Goal: Task Accomplishment & Management: Complete application form

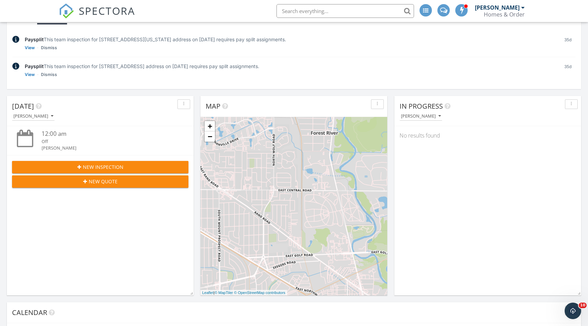
scroll to position [84, 0]
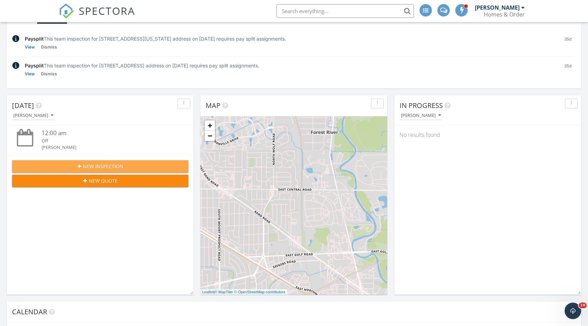
click at [140, 165] on div "New Inspection" at bounding box center [100, 166] width 165 height 7
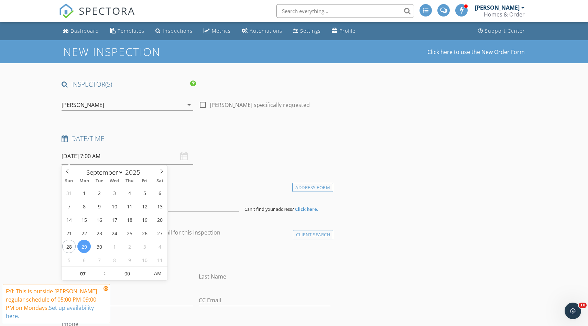
click at [161, 157] on input "09/29/2025 7:00 AM" at bounding box center [128, 156] width 132 height 17
type input "05"
type input "[DATE] 5:00 PM"
click at [220, 241] on div "client check_box Enable Client CC email for this inspection" at bounding box center [196, 235] width 274 height 14
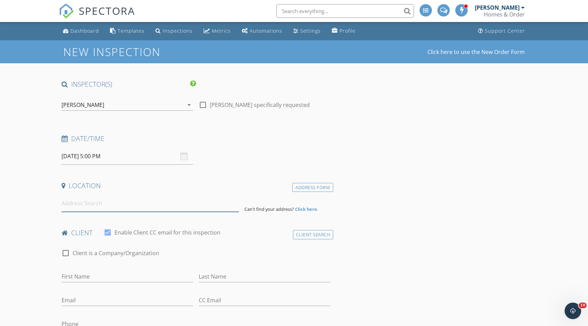
click at [214, 202] on input at bounding box center [150, 203] width 177 height 17
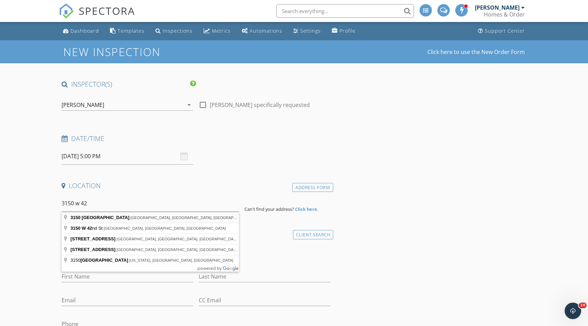
type input "3150 West 42nd Place, Chicago, IL, USA"
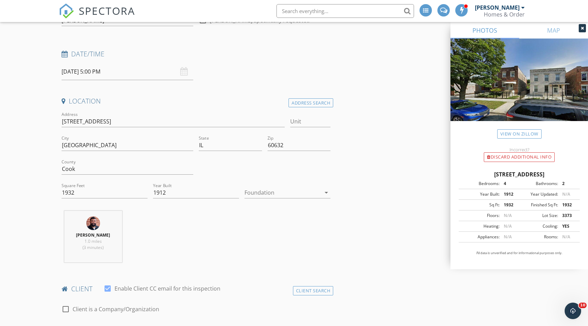
scroll to position [89, 0]
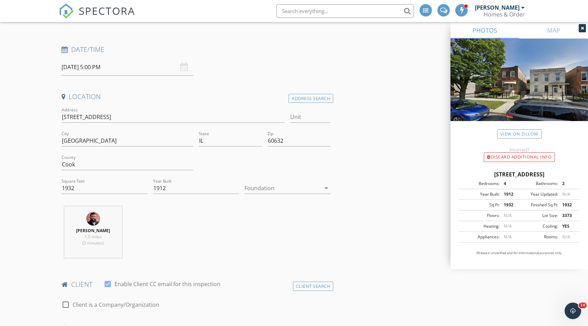
click at [260, 192] on div at bounding box center [282, 187] width 76 height 11
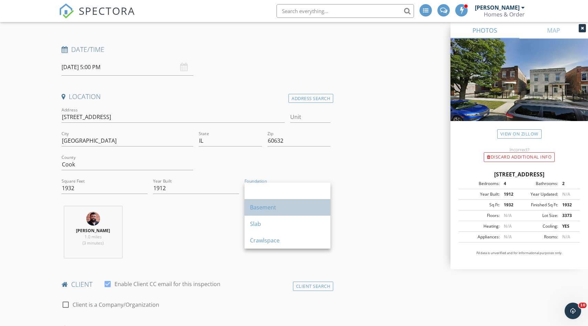
click at [258, 206] on div "Basement" at bounding box center [287, 207] width 75 height 8
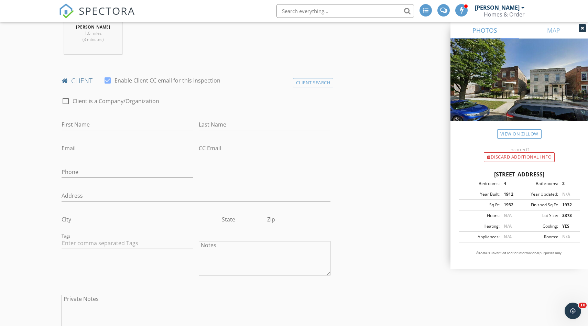
scroll to position [306, 0]
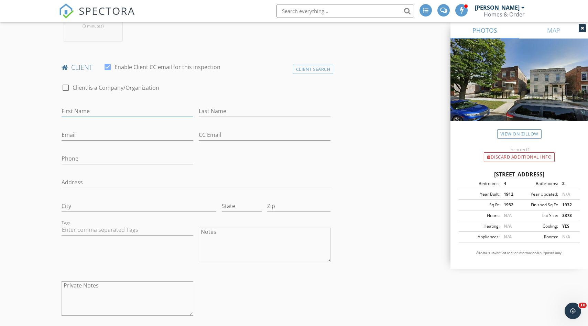
click at [104, 111] on input "First Name" at bounding box center [128, 110] width 132 height 11
type input "[PERSON_NAME]"
click at [145, 149] on div "Phone" at bounding box center [128, 160] width 132 height 22
click at [143, 153] on input "Phone" at bounding box center [128, 158] width 132 height 11
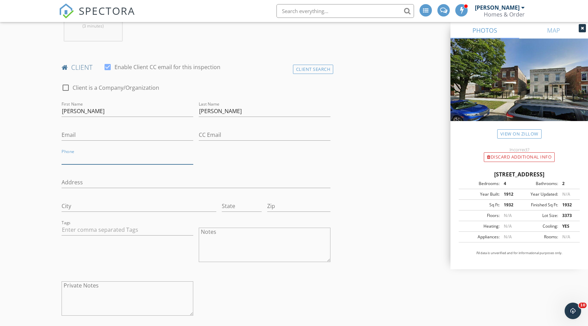
paste input "[PHONE_NUMBER]"
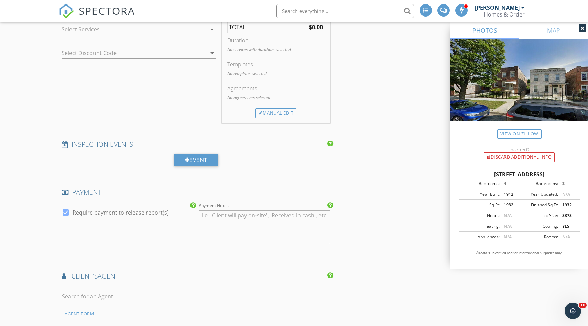
scroll to position [657, 0]
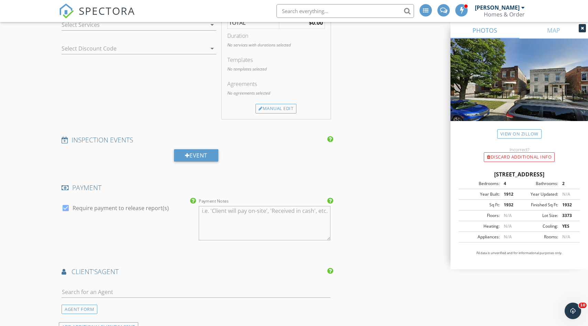
type input "[PHONE_NUMBER]"
click at [108, 30] on div at bounding box center [134, 24] width 145 height 11
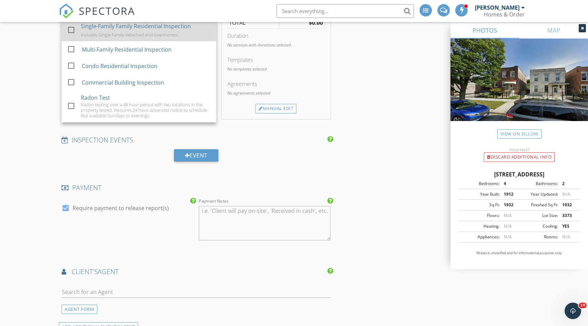
click at [110, 37] on div "Includes Single Family detached and townhomes." at bounding box center [130, 34] width 98 height 5
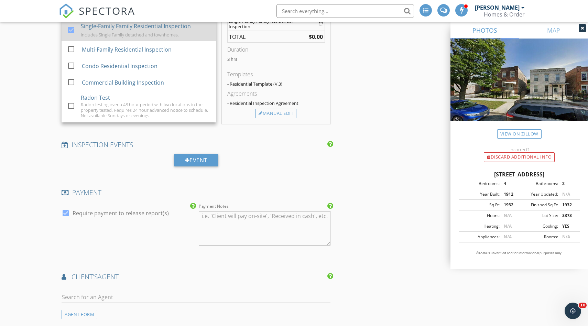
click at [110, 37] on div "Includes Single Family detached and townhomes." at bounding box center [130, 34] width 98 height 5
checkbox input "false"
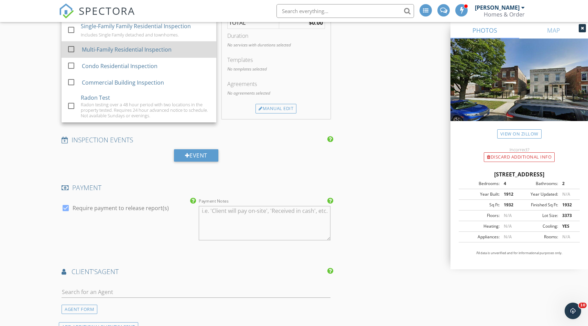
click at [109, 51] on div "Multi-Family Residential Inspection" at bounding box center [127, 49] width 90 height 8
checkbox input "true"
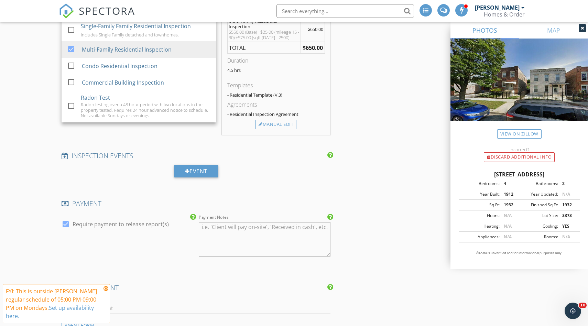
click at [107, 127] on div "SERVICES check_box_outline_blank Single-Family Family Residential Inspection In…" at bounding box center [139, 67] width 160 height 135
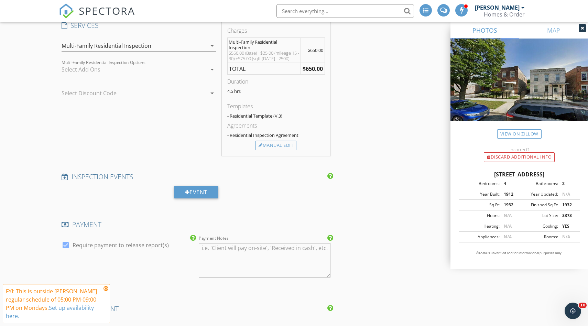
scroll to position [608, 0]
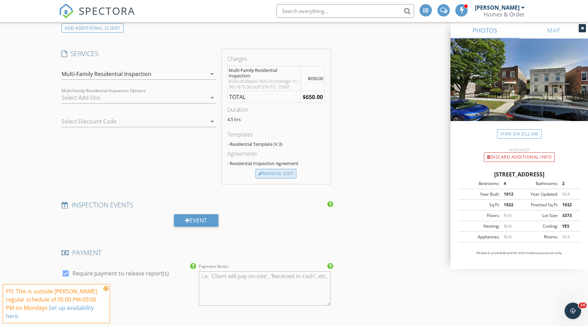
click at [270, 172] on div "Manual Edit" at bounding box center [275, 174] width 41 height 10
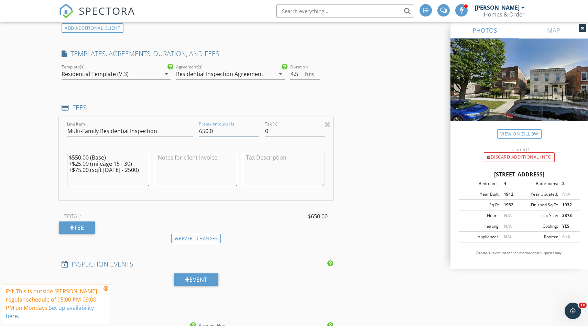
click at [235, 131] on input "650.0" at bounding box center [229, 130] width 60 height 11
type input "525"
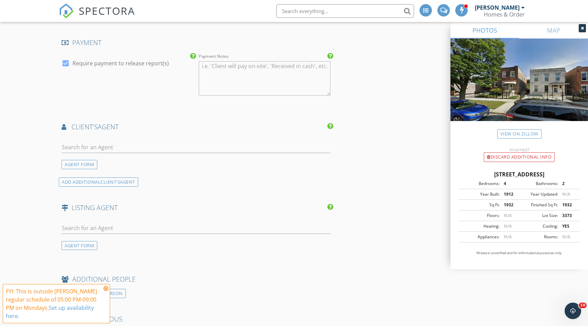
scroll to position [883, 0]
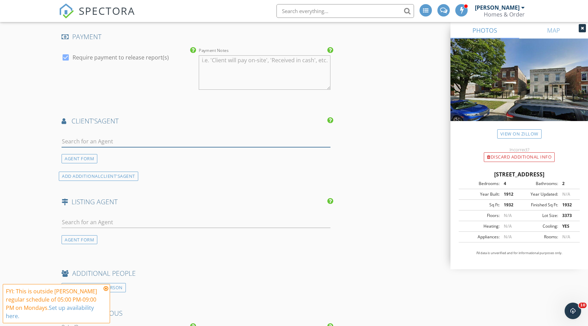
click at [225, 143] on input "text" at bounding box center [196, 141] width 269 height 11
type input "bravo"
click at [158, 156] on li "Alejandro Bravo Compass" at bounding box center [196, 156] width 268 height 19
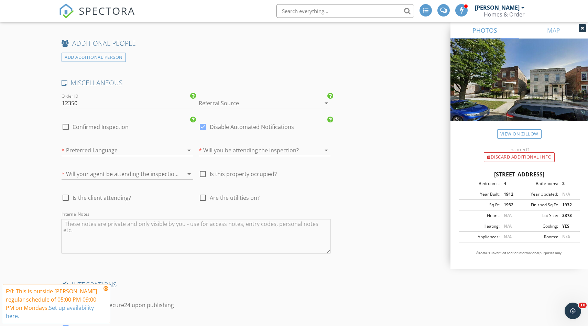
scroll to position [1292, 0]
click at [158, 156] on div "* Preferred Language arrow_drop_down" at bounding box center [128, 153] width 132 height 18
click at [158, 146] on div at bounding box center [118, 149] width 112 height 11
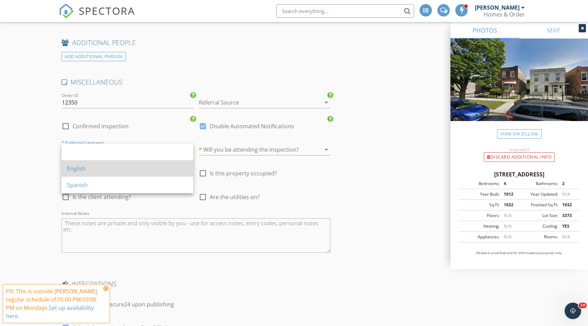
click at [154, 167] on div "English" at bounding box center [127, 168] width 121 height 8
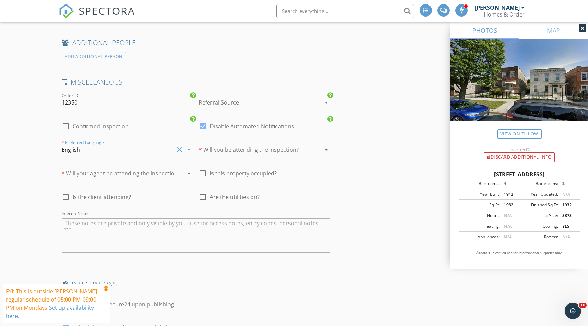
click at [219, 148] on div at bounding box center [255, 149] width 112 height 11
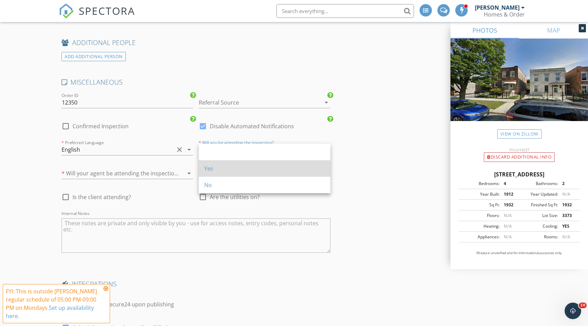
click at [215, 169] on div "Yes" at bounding box center [264, 168] width 121 height 8
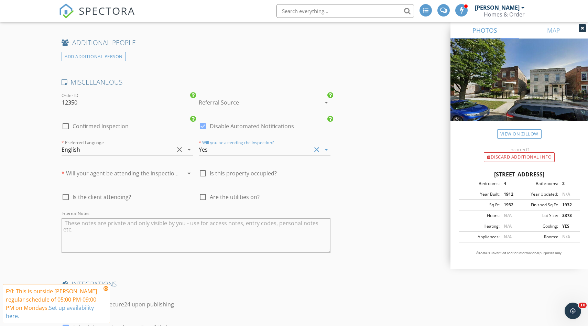
click at [150, 167] on div "* Will your agent be attending the inspection? arrow_drop_down" at bounding box center [128, 175] width 132 height 22
click at [145, 176] on div at bounding box center [118, 173] width 112 height 11
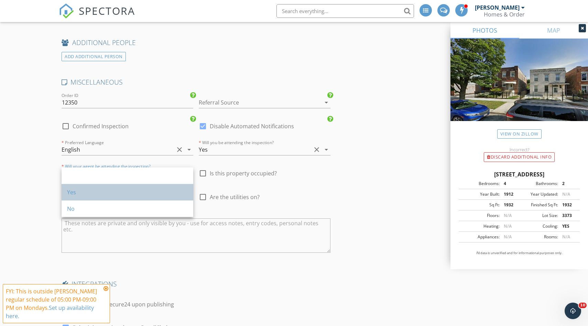
click at [141, 192] on div "Yes" at bounding box center [127, 192] width 121 height 8
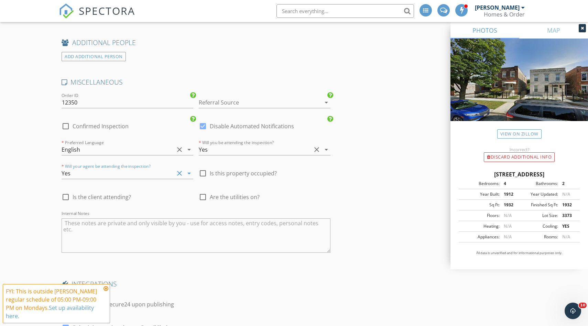
click at [258, 98] on div at bounding box center [255, 102] width 112 height 11
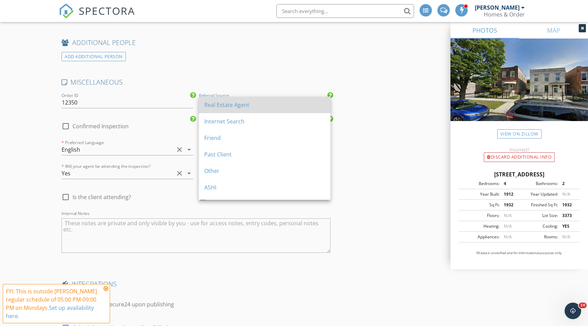
click at [255, 104] on div "Real Estate Agent" at bounding box center [264, 105] width 121 height 8
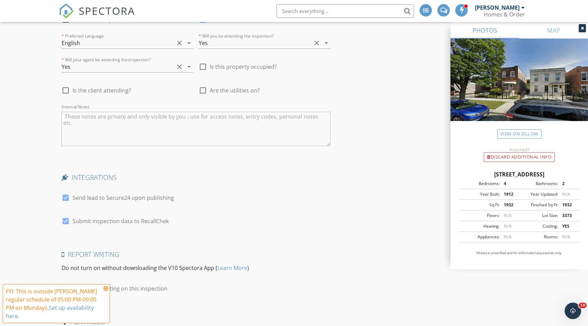
scroll to position [1470, 0]
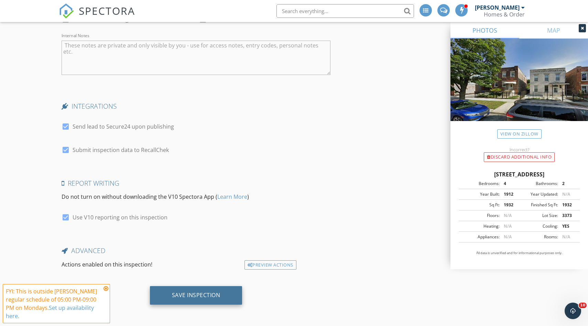
click at [198, 294] on div "Save Inspection" at bounding box center [196, 294] width 48 height 7
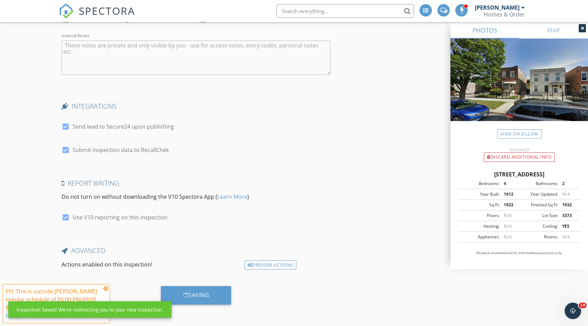
click at [105, 288] on icon at bounding box center [105, 288] width 5 height 5
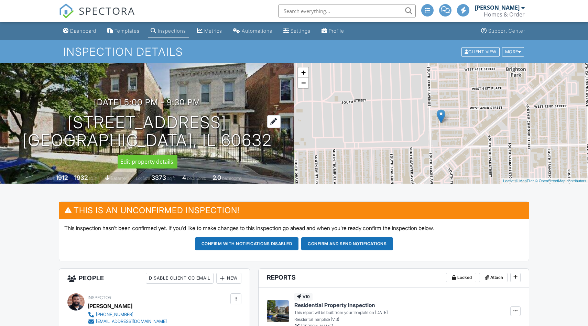
click at [267, 119] on div at bounding box center [273, 121] width 13 height 13
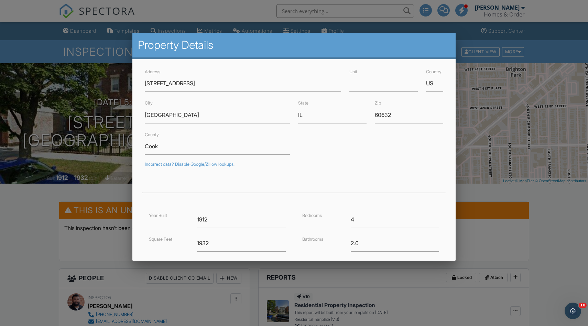
click at [554, 242] on div at bounding box center [294, 169] width 588 height 407
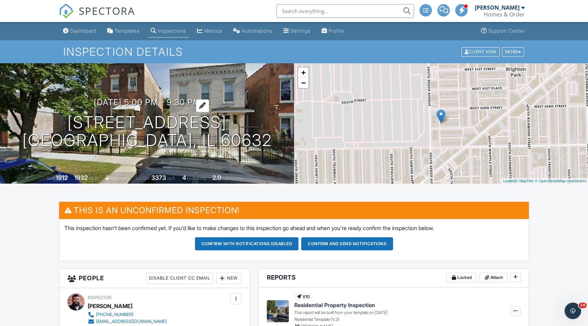
click at [209, 103] on div at bounding box center [202, 105] width 13 height 13
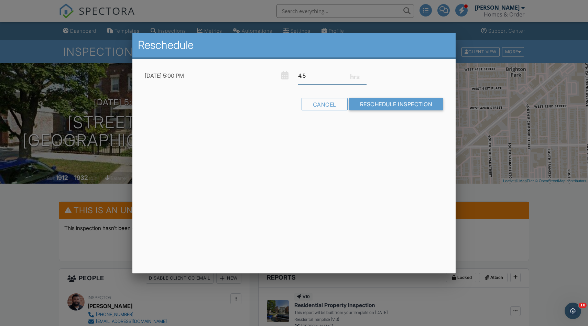
click at [315, 69] on input "4.5" at bounding box center [332, 75] width 68 height 17
type input "3"
click at [363, 100] on input "Reschedule Inspection" at bounding box center [396, 104] width 94 height 12
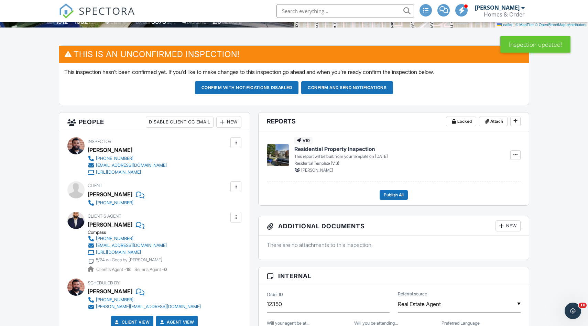
scroll to position [86, 0]
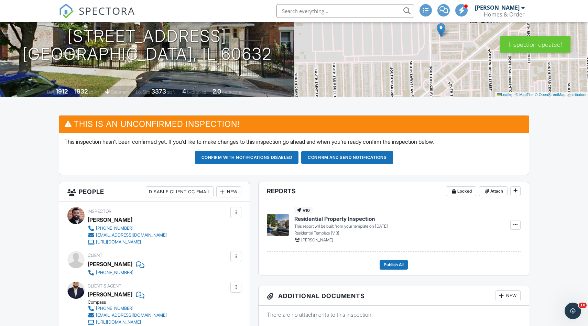
click at [321, 162] on button "Confirm and send notifications" at bounding box center [347, 157] width 92 height 13
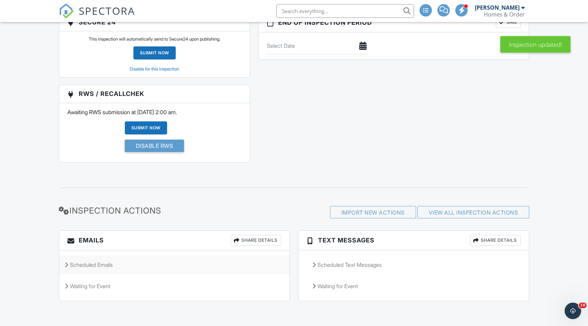
click at [104, 263] on div "Scheduled Emails" at bounding box center [174, 264] width 230 height 19
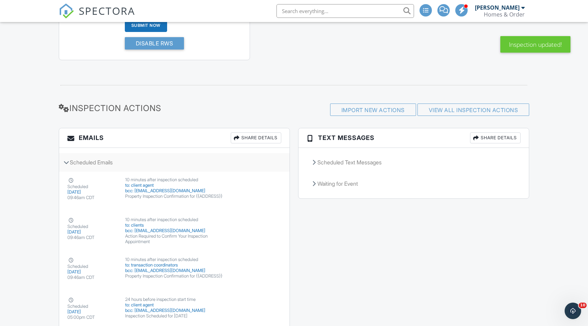
scroll to position [973, 0]
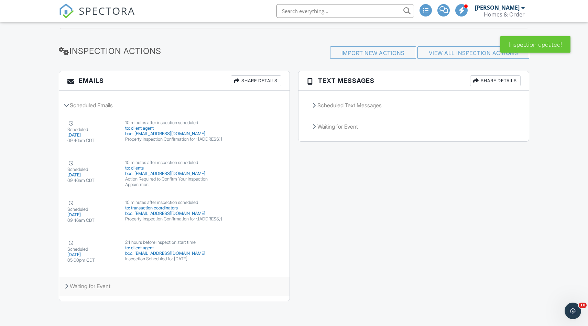
click at [96, 286] on div "Waiting for Event" at bounding box center [174, 286] width 230 height 19
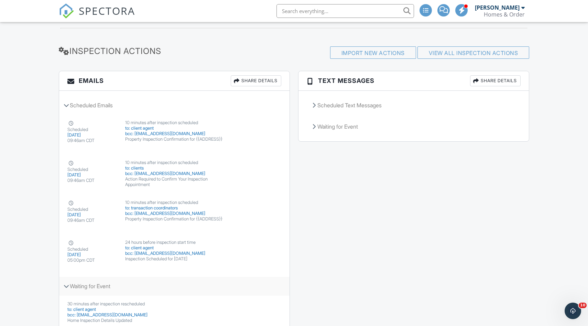
scroll to position [1212, 0]
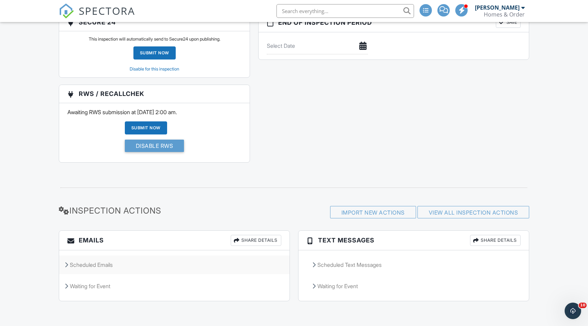
click at [121, 268] on div "Scheduled Emails" at bounding box center [174, 264] width 230 height 19
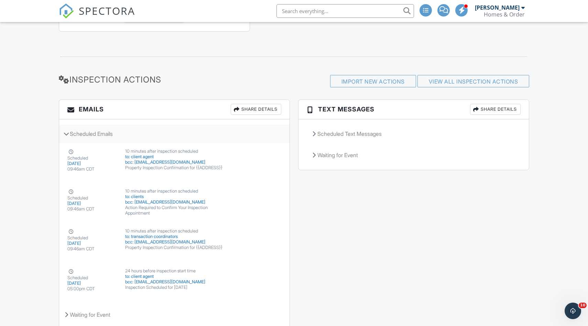
scroll to position [973, 0]
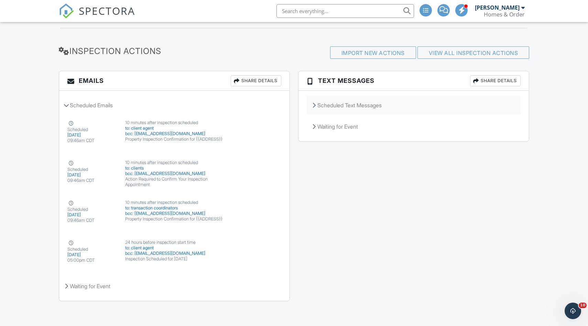
click at [325, 105] on div "Scheduled Text Messages" at bounding box center [414, 105] width 214 height 19
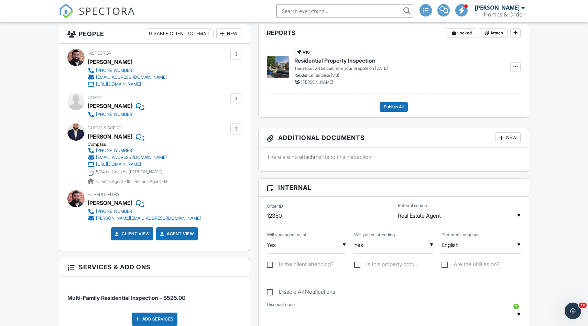
scroll to position [207, 0]
